Goal: Register for event/course

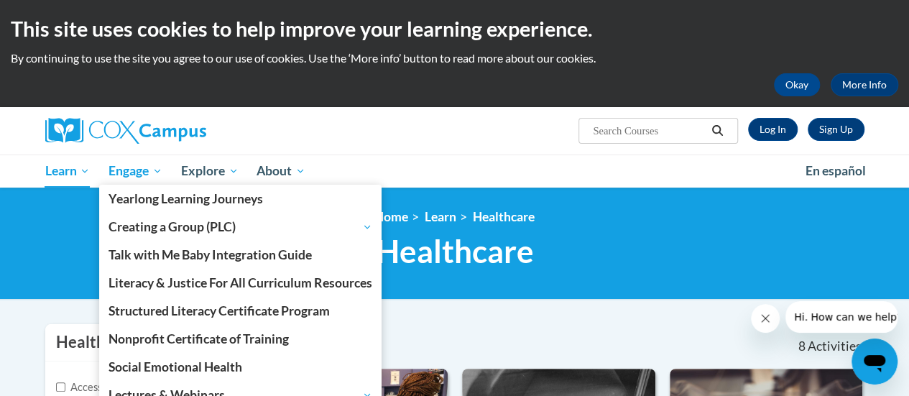
click at [142, 172] on span "Engage" at bounding box center [136, 170] width 54 height 17
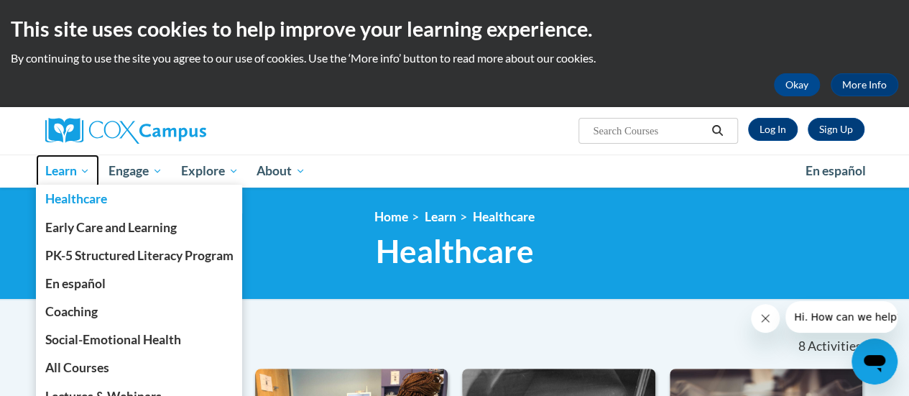
click at [70, 170] on span "Learn" at bounding box center [67, 170] width 45 height 17
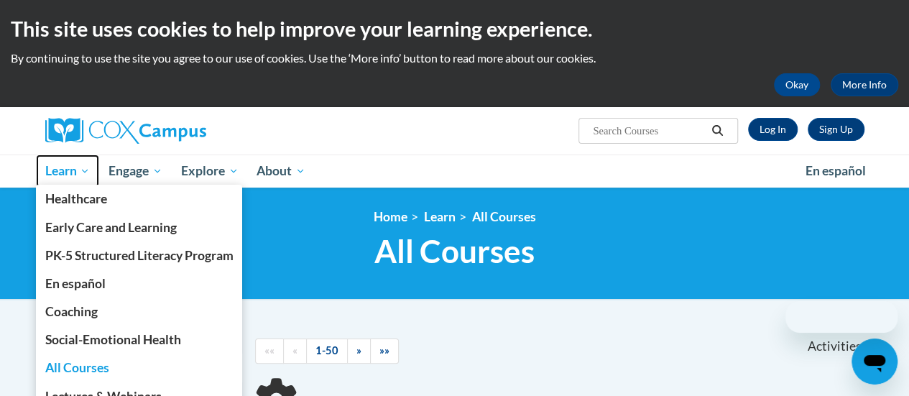
click at [72, 175] on span "Learn" at bounding box center [67, 170] width 45 height 17
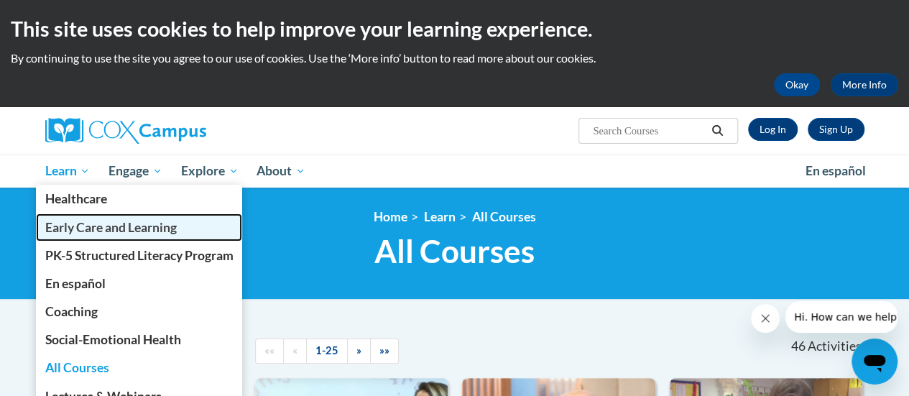
click at [99, 226] on span "Early Care and Learning" at bounding box center [111, 227] width 132 height 15
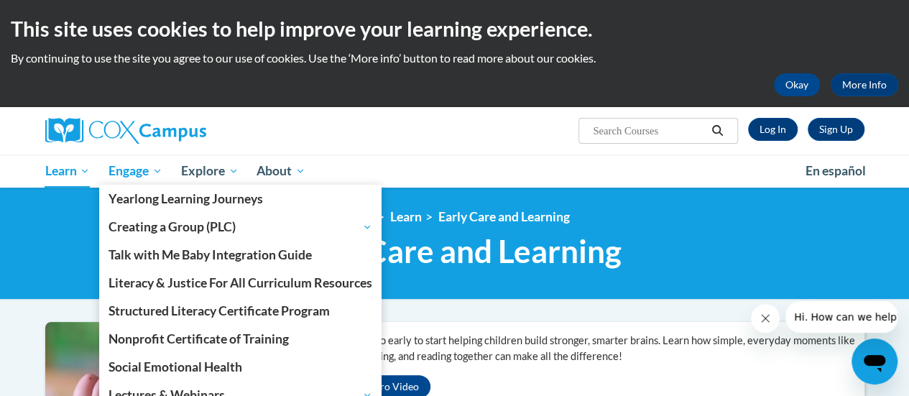
click at [147, 175] on span "Engage" at bounding box center [136, 170] width 54 height 17
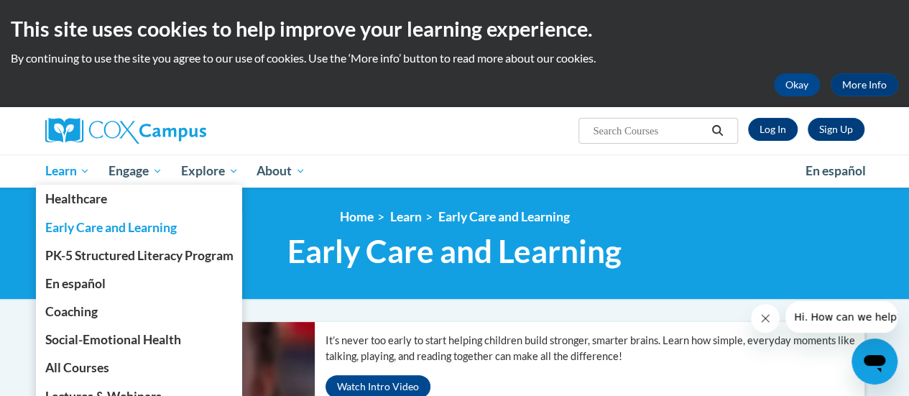
click at [66, 171] on span "Learn" at bounding box center [67, 170] width 45 height 17
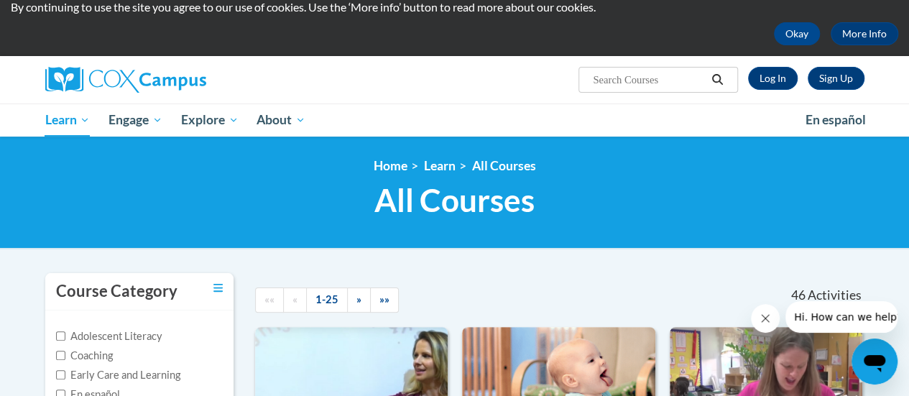
scroll to position [48, 0]
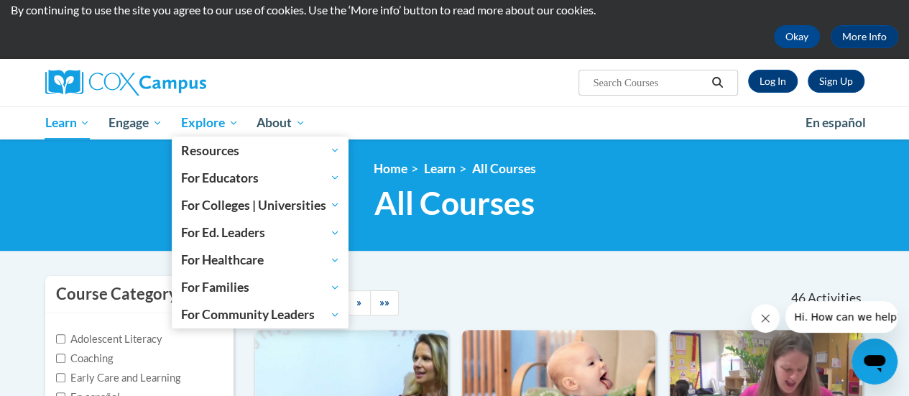
click at [207, 121] on span "Explore" at bounding box center [210, 122] width 58 height 17
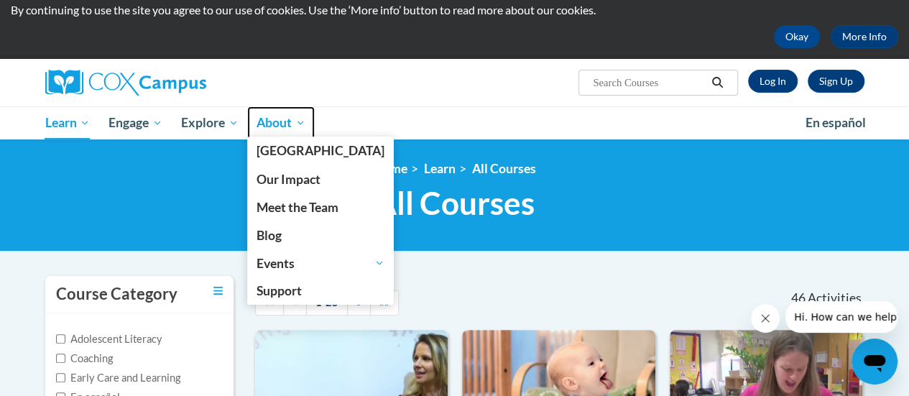
click at [280, 125] on span "About" at bounding box center [281, 122] width 49 height 17
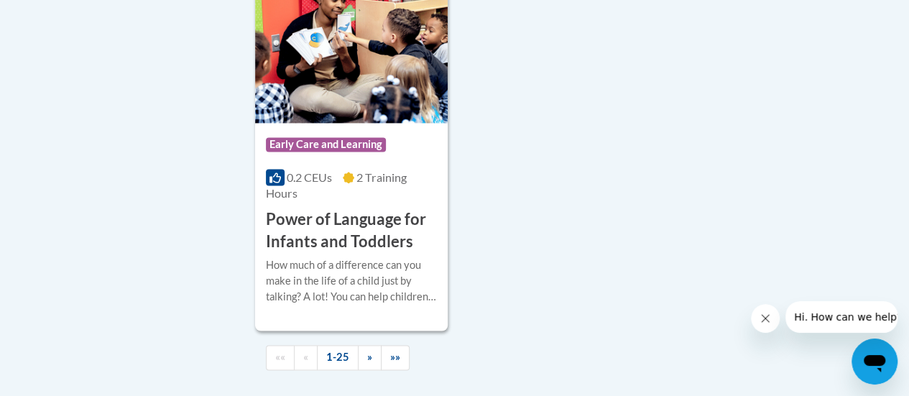
scroll to position [3688, 0]
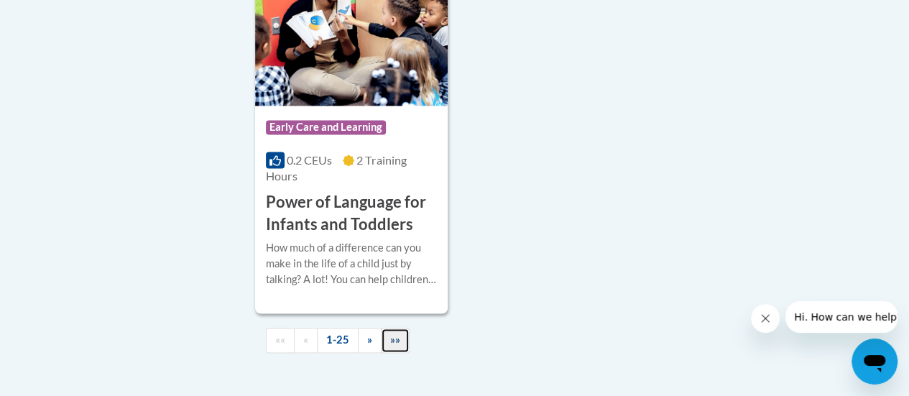
click at [392, 334] on span "»»" at bounding box center [395, 340] width 10 height 12
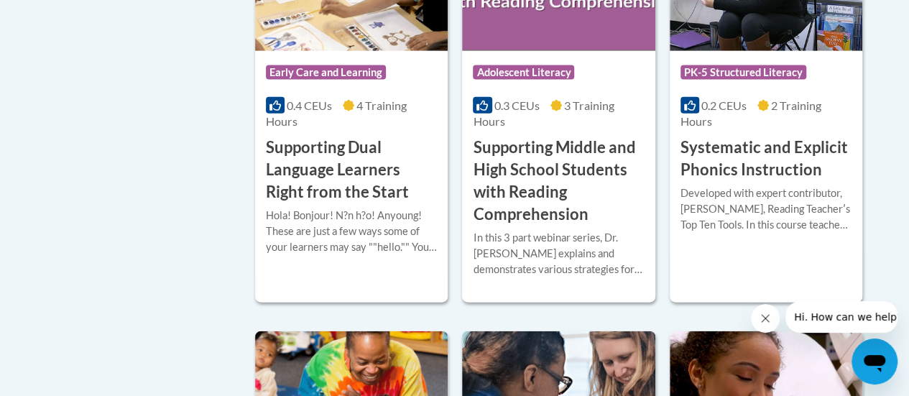
scroll to position [1624, 0]
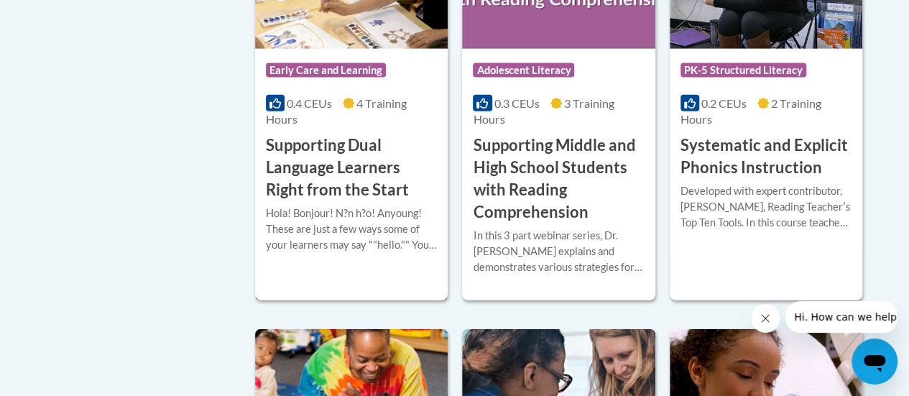
click at [323, 183] on h3 "Supporting Dual Language Learners Right from the Start" at bounding box center [351, 167] width 171 height 66
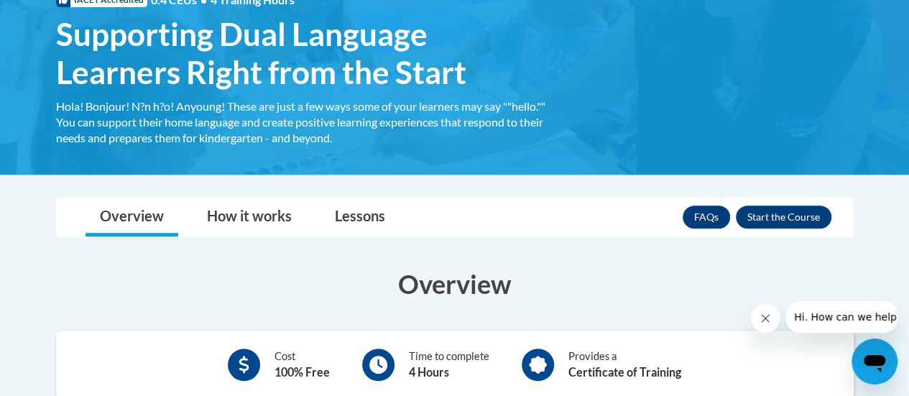
scroll to position [239, 0]
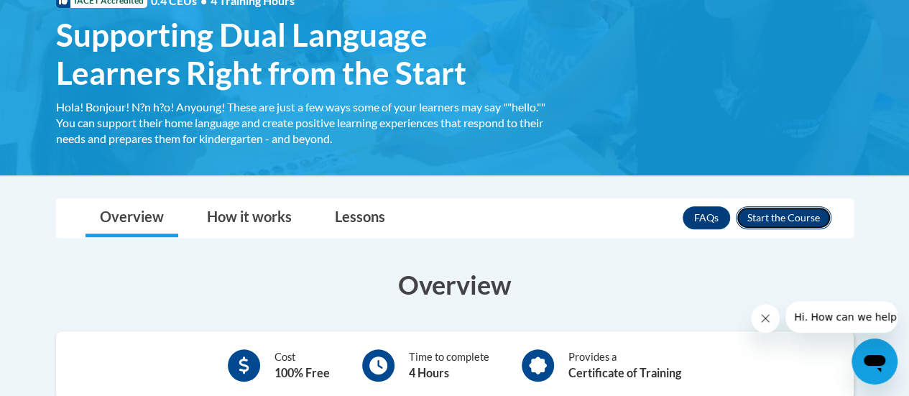
click at [801, 219] on button "Enroll" at bounding box center [784, 217] width 96 height 23
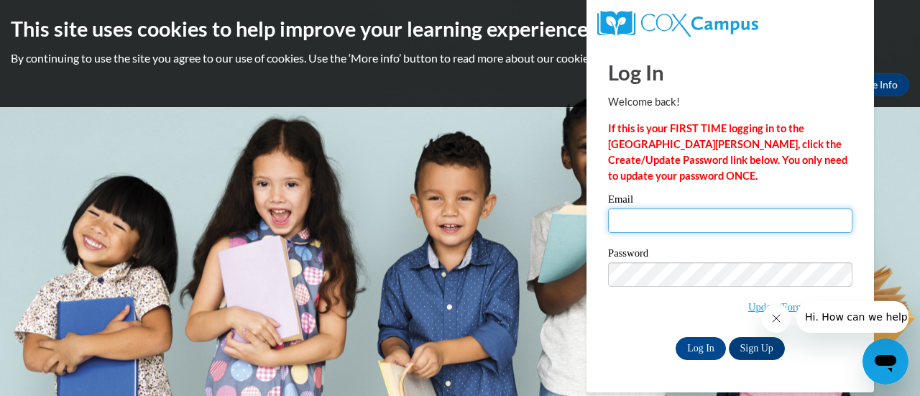
type input "[EMAIL_ADDRESS][DOMAIN_NAME]"
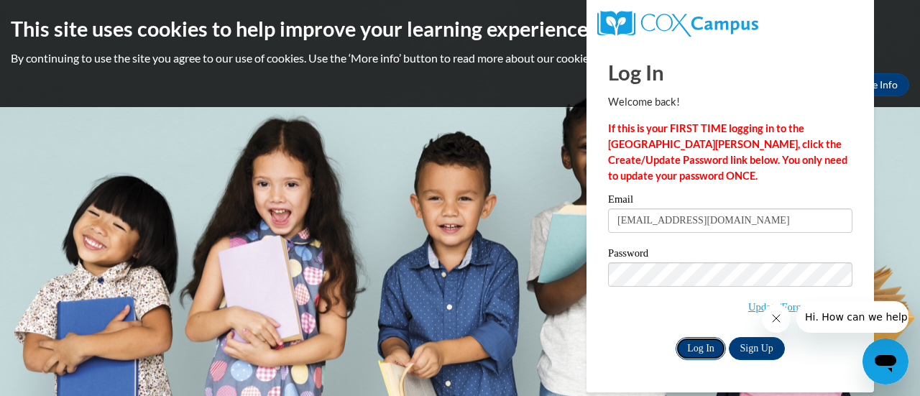
click at [705, 345] on input "Log In" at bounding box center [701, 348] width 50 height 23
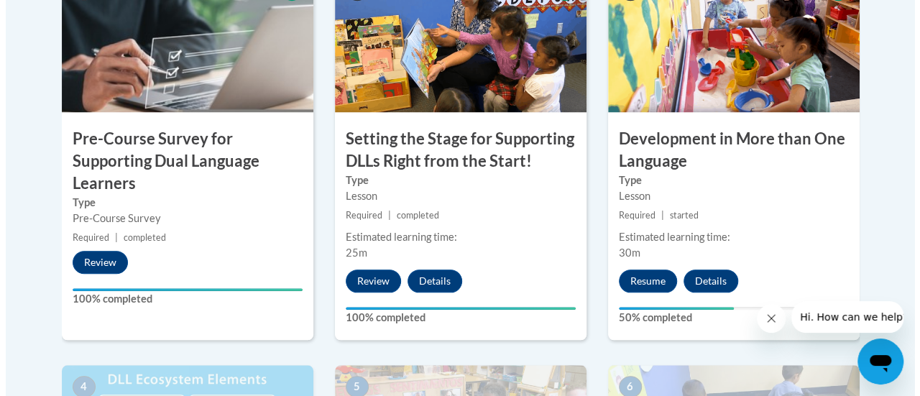
scroll to position [557, 0]
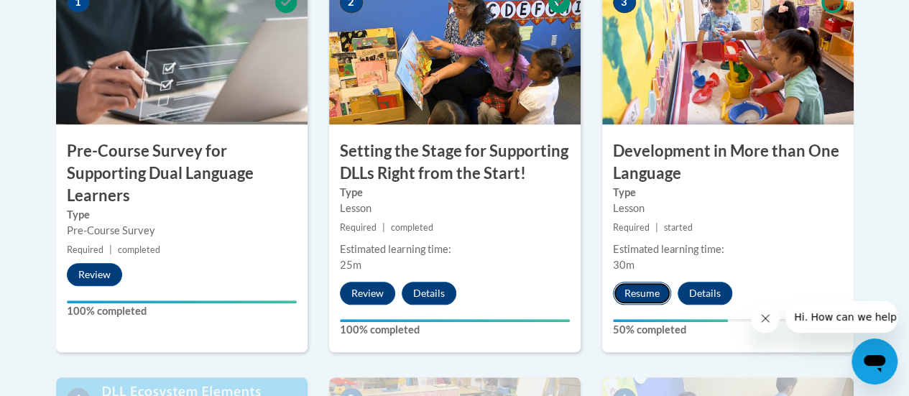
click at [648, 293] on button "Resume" at bounding box center [642, 293] width 58 height 23
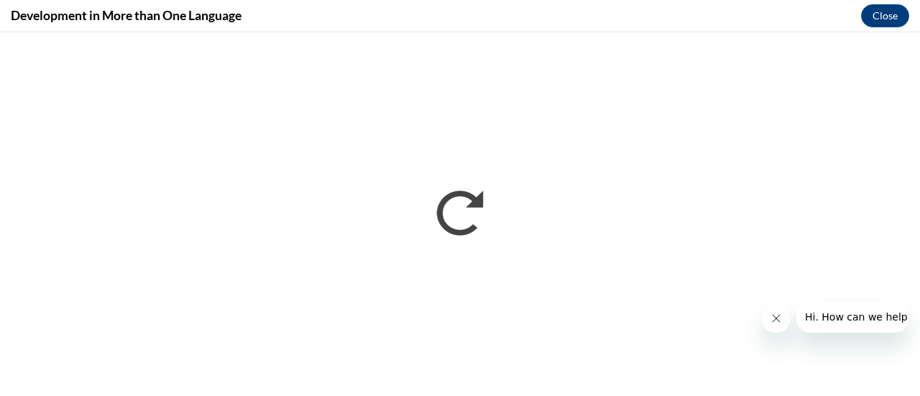
scroll to position [0, 0]
click at [776, 318] on icon "Close message from company" at bounding box center [775, 318] width 7 height 7
